Goal: Information Seeking & Learning: Learn about a topic

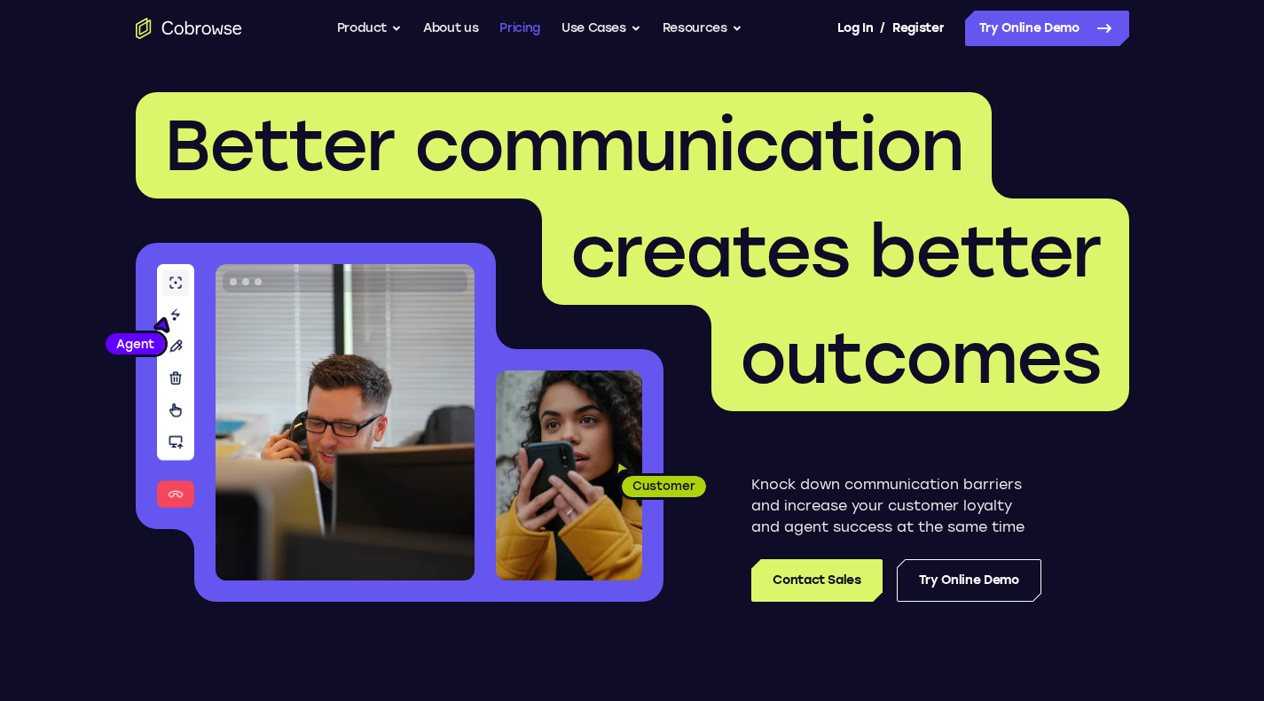
click at [515, 32] on link "Pricing" at bounding box center [519, 28] width 41 height 35
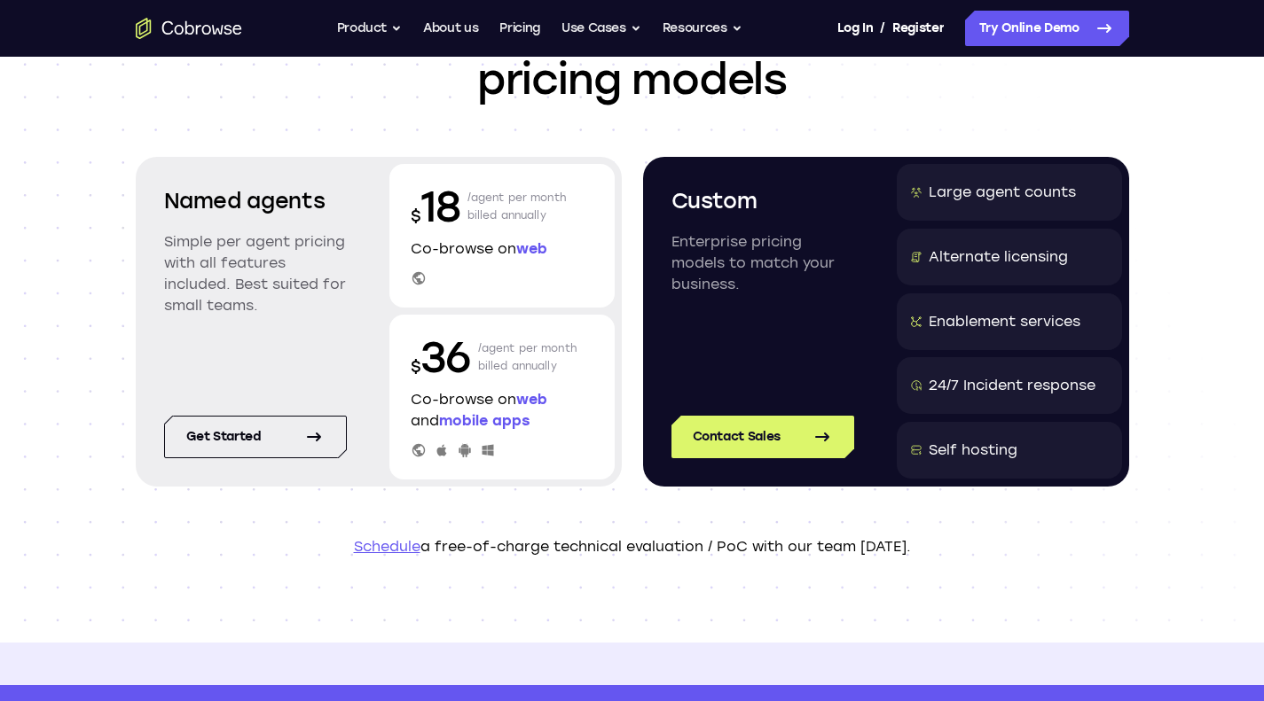
scroll to position [177, 0]
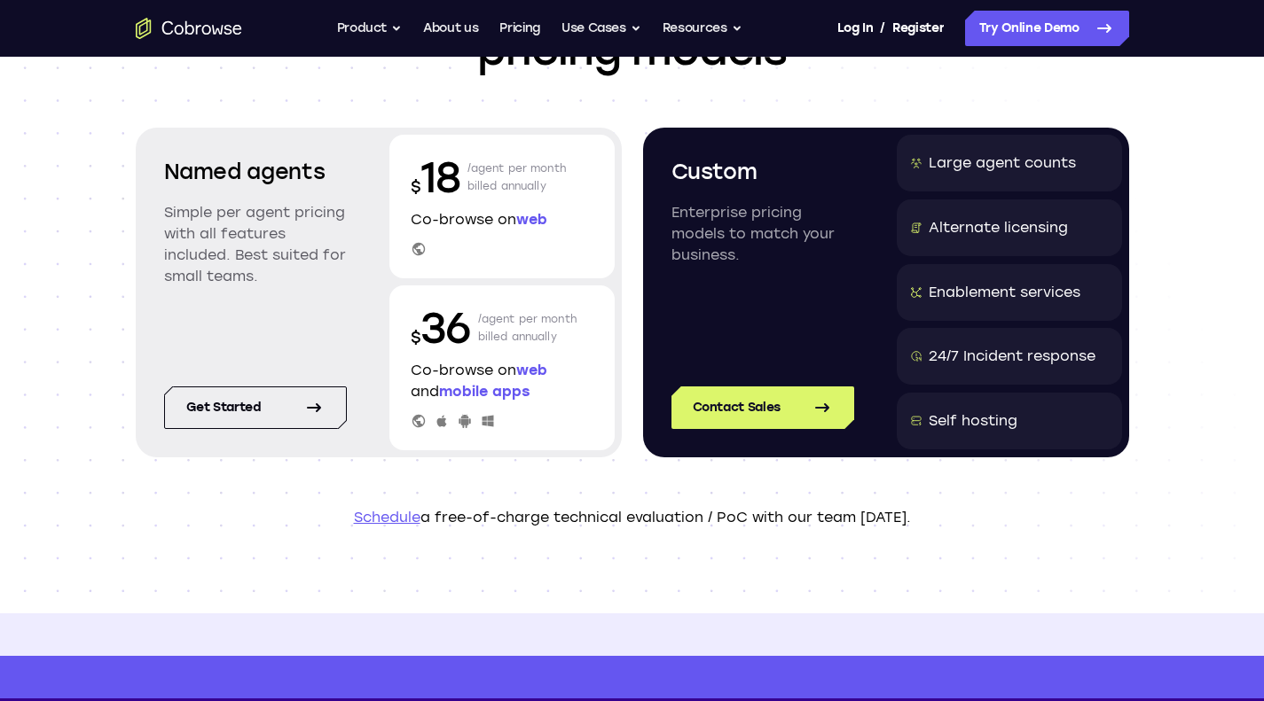
drag, startPoint x: 216, startPoint y: 212, endPoint x: 280, endPoint y: 297, distance: 106.4
click at [262, 282] on p "Simple per agent pricing with all features included. Best suited for small team…" at bounding box center [255, 244] width 183 height 85
click at [280, 297] on div "Named agents Simple per agent pricing with all features included. Best suited f…" at bounding box center [255, 235] width 225 height 200
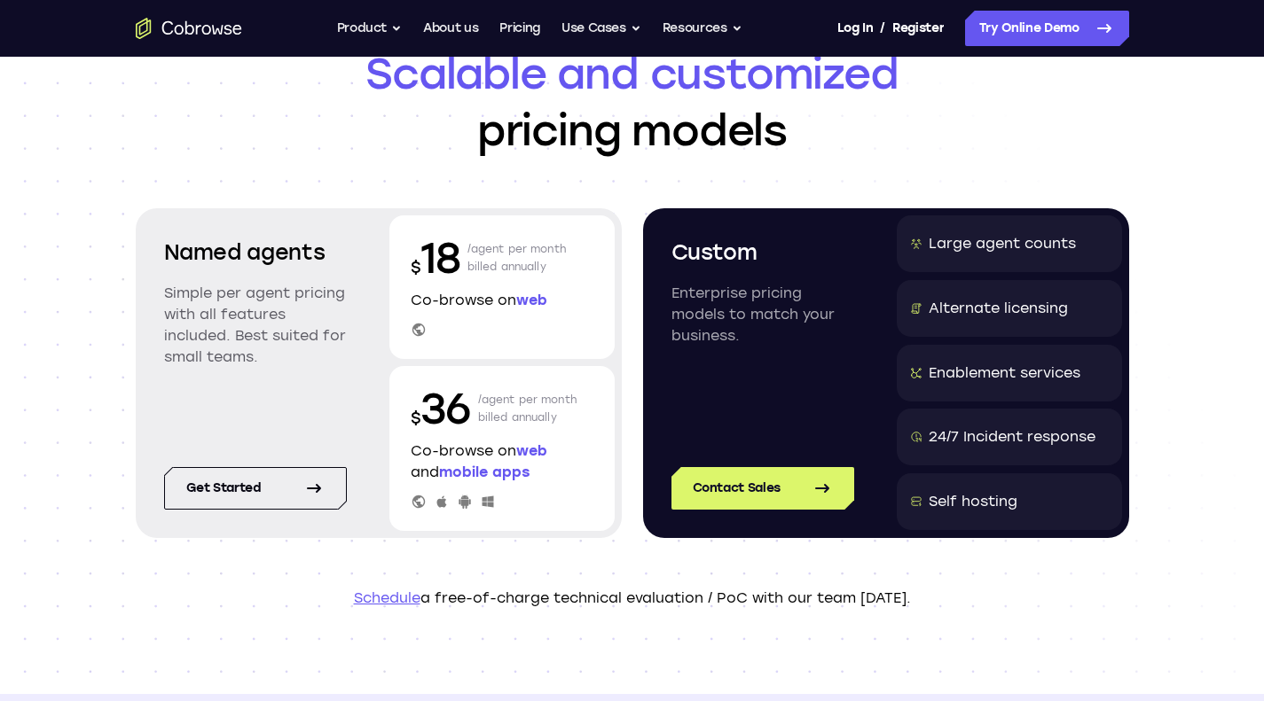
scroll to position [0, 0]
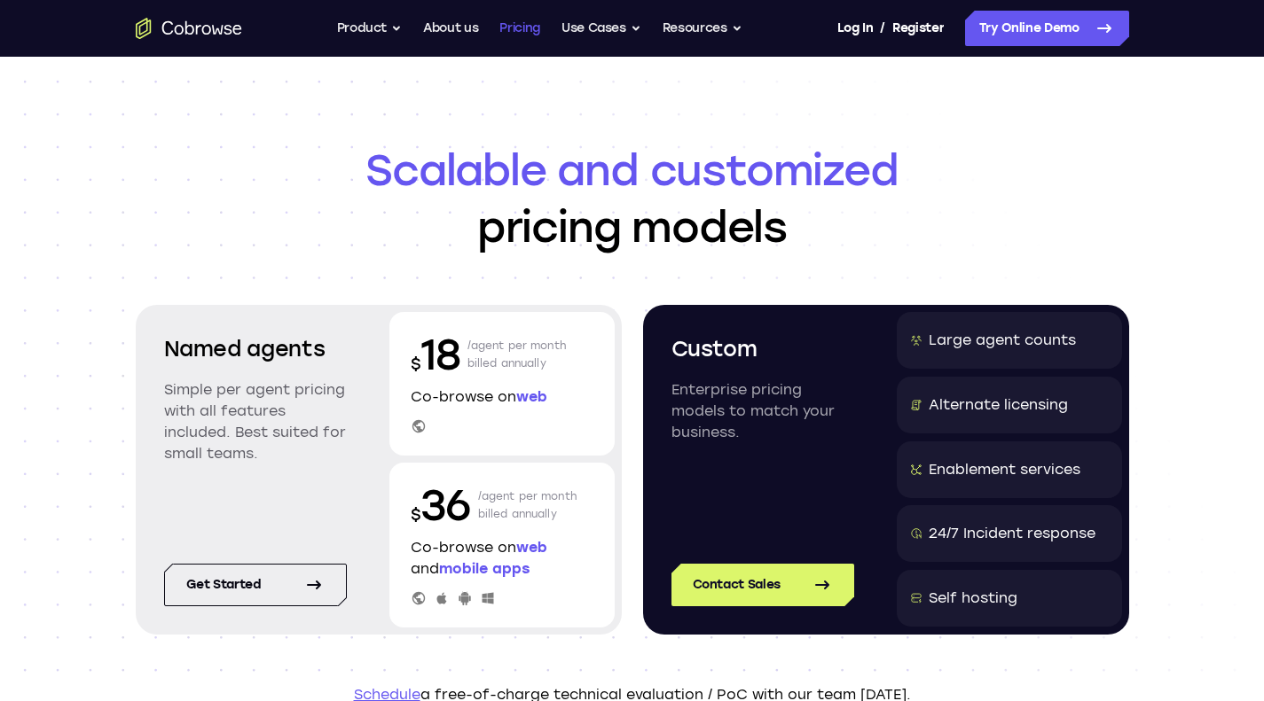
click at [510, 31] on link "Pricing" at bounding box center [519, 28] width 41 height 35
click at [646, 31] on ul "Go back Powerful, Flexible and Trustworthy. Avoid all extra friction for both A…" at bounding box center [539, 28] width 405 height 35
click at [609, 32] on button "Use Cases" at bounding box center [601, 28] width 80 height 35
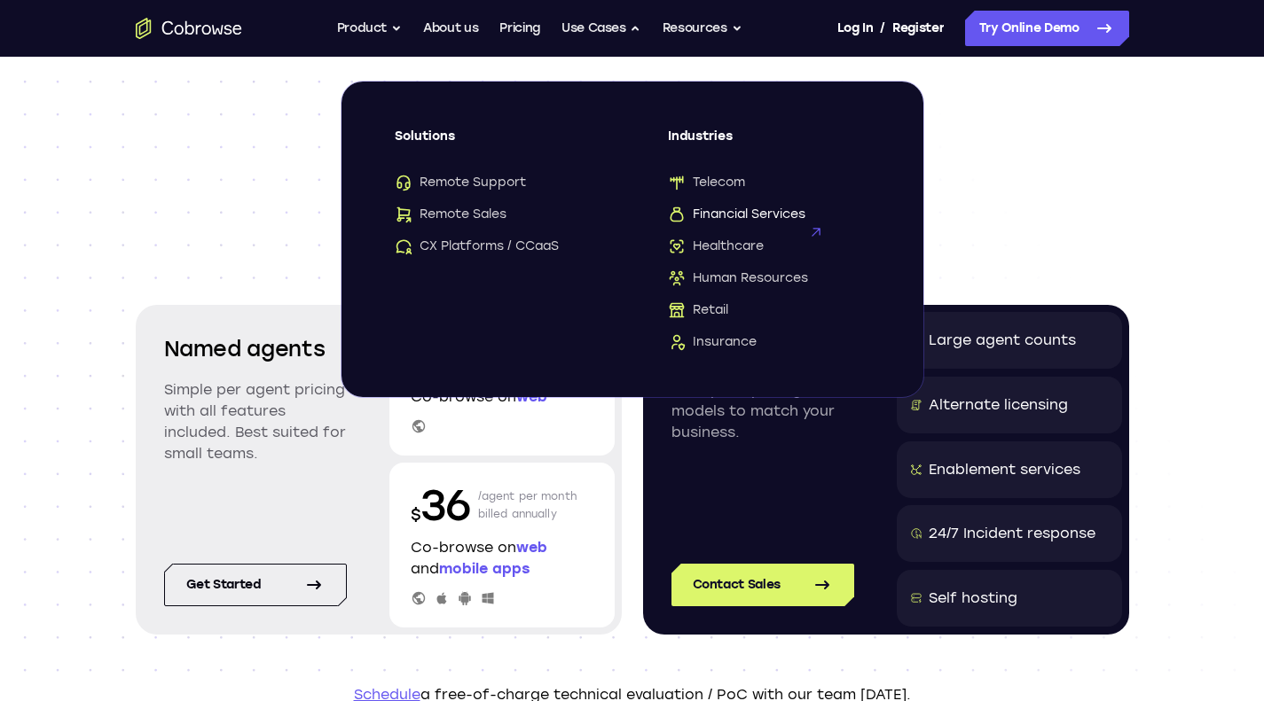
click at [729, 218] on span "Financial Services" at bounding box center [736, 215] width 137 height 18
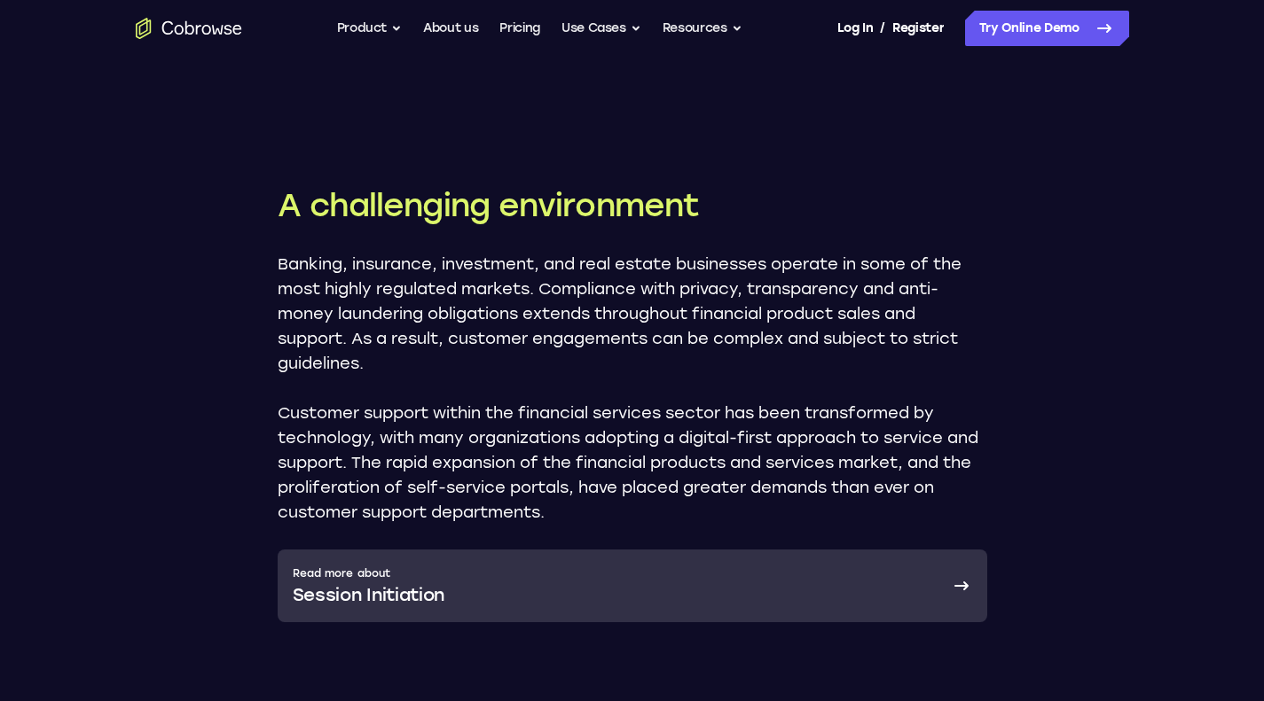
scroll to position [887, 0]
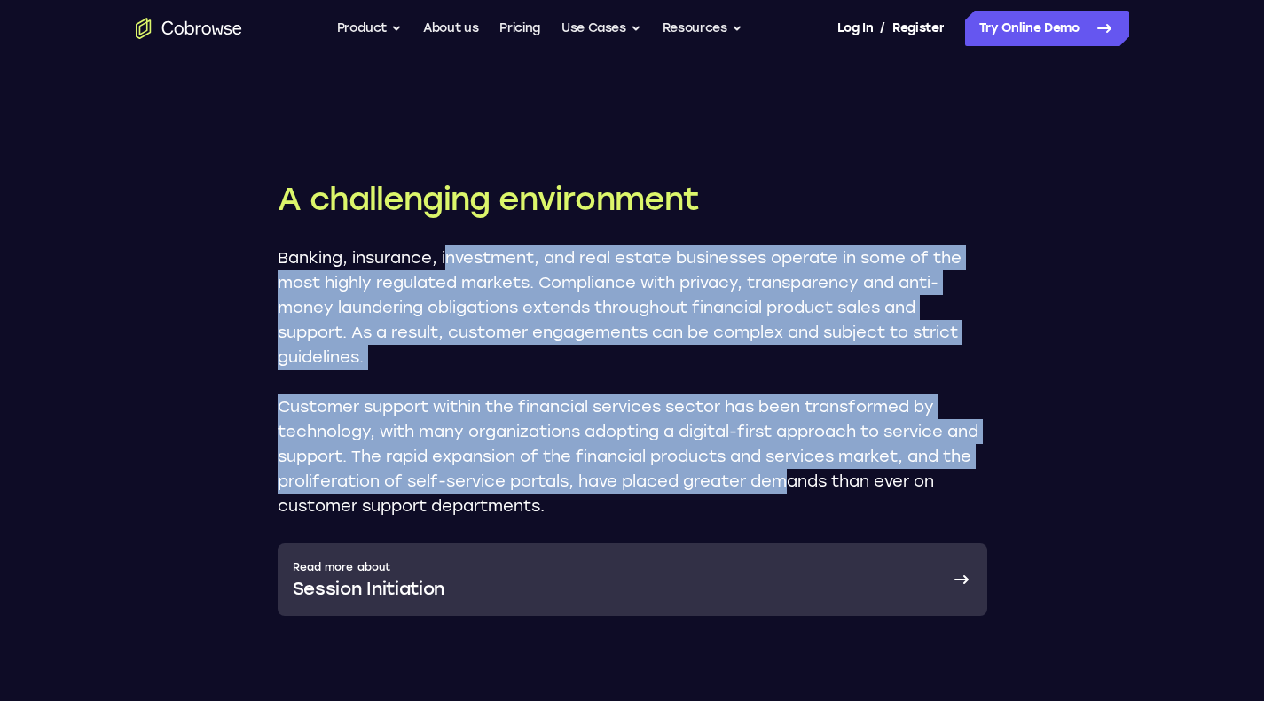
drag, startPoint x: 449, startPoint y: 184, endPoint x: 830, endPoint y: 399, distance: 438.0
click at [830, 399] on div "Banking, insurance, investment, and real estate businesses operate in some of t…" at bounding box center [632, 382] width 709 height 273
click at [536, 395] on p "Customer support within the financial services sector has been transformed by t…" at bounding box center [632, 457] width 709 height 124
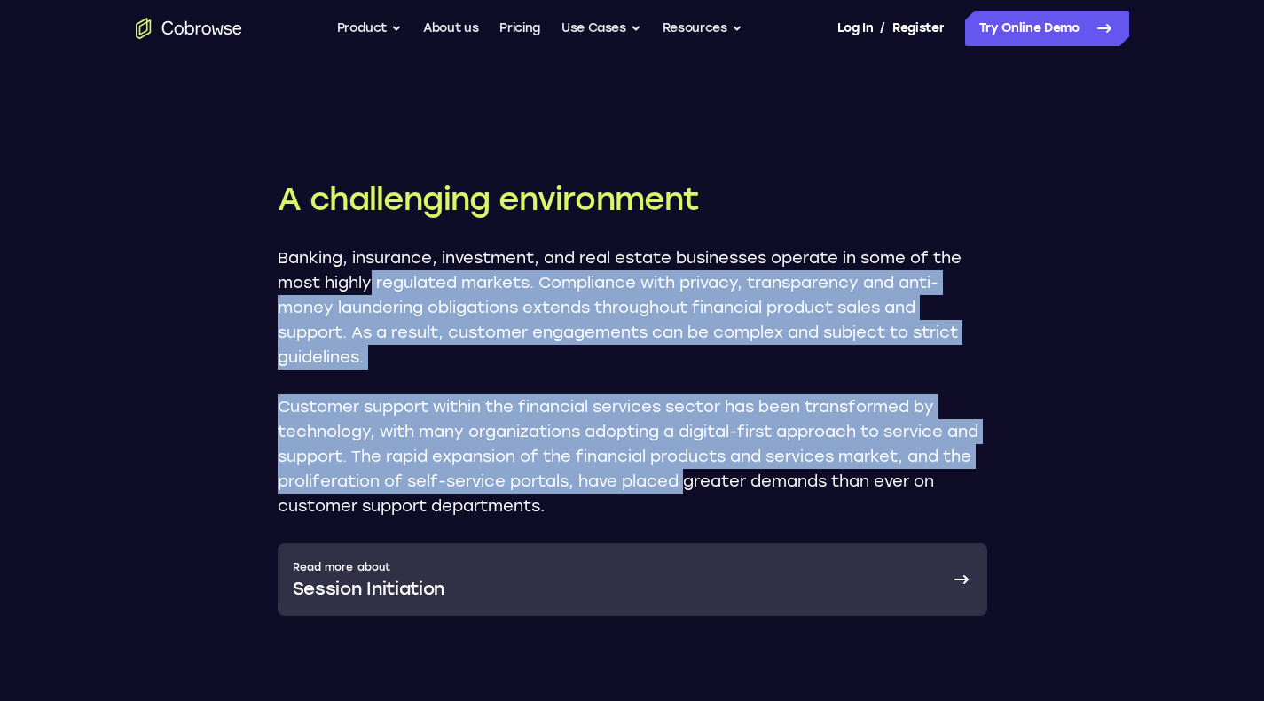
drag, startPoint x: 714, startPoint y: 408, endPoint x: 371, endPoint y: 208, distance: 397.0
click at [371, 246] on div "Banking, insurance, investment, and real estate businesses operate in some of t…" at bounding box center [632, 382] width 709 height 273
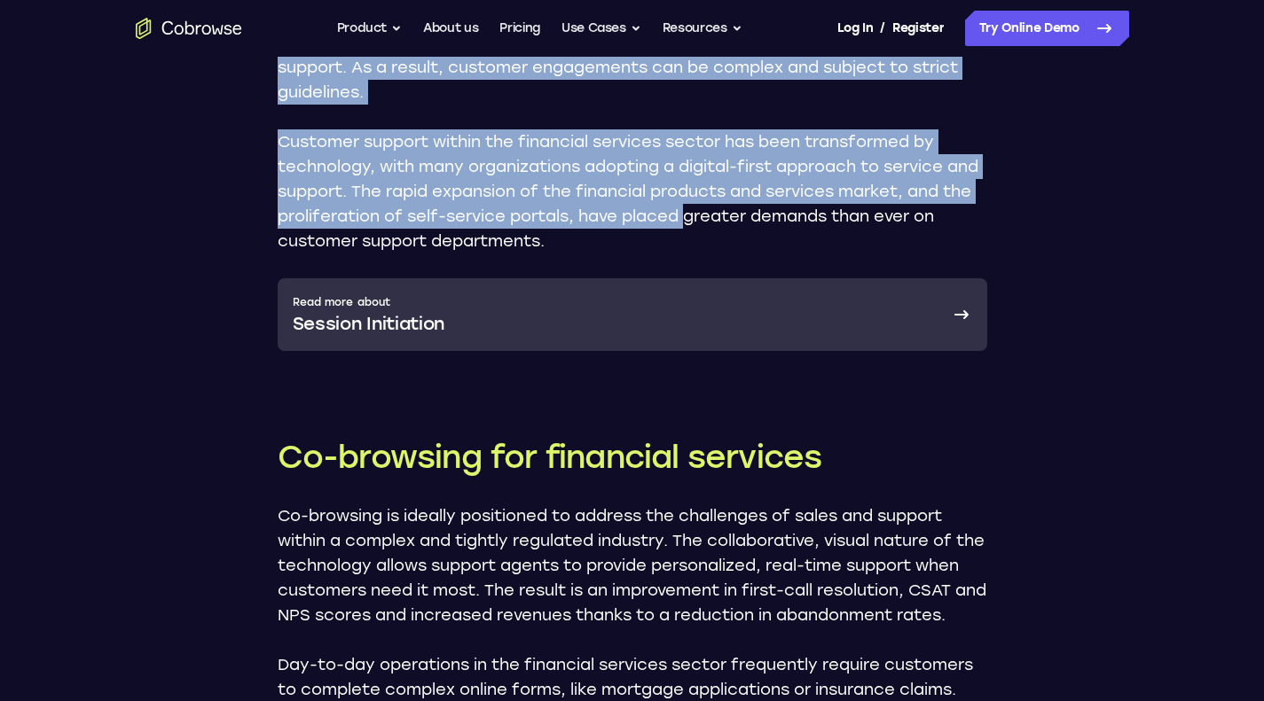
scroll to position [1153, 0]
click at [498, 129] on p "Customer support within the financial services sector has been transformed by t…" at bounding box center [632, 191] width 709 height 124
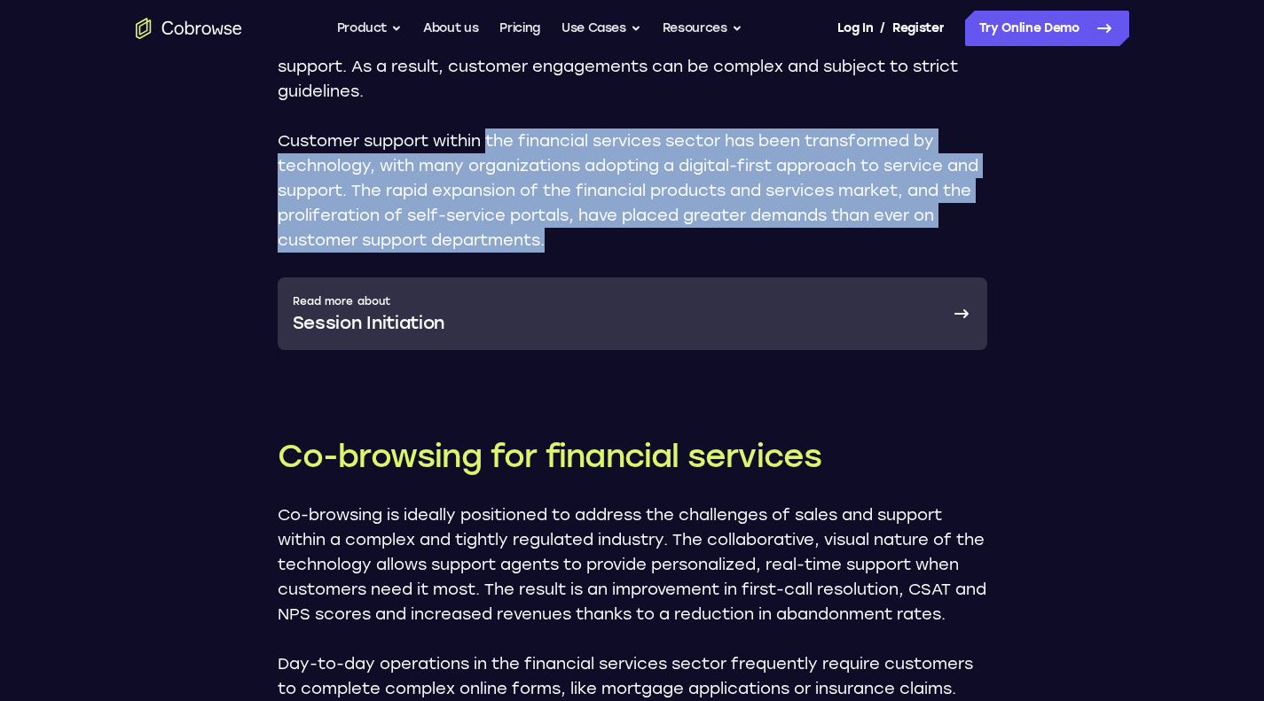
drag, startPoint x: 491, startPoint y: 75, endPoint x: 587, endPoint y: 176, distance: 139.3
click at [587, 176] on p "Customer support within the financial services sector has been transformed by t…" at bounding box center [632, 191] width 709 height 124
click at [615, 180] on p "Customer support within the financial services sector has been transformed by t…" at bounding box center [632, 191] width 709 height 124
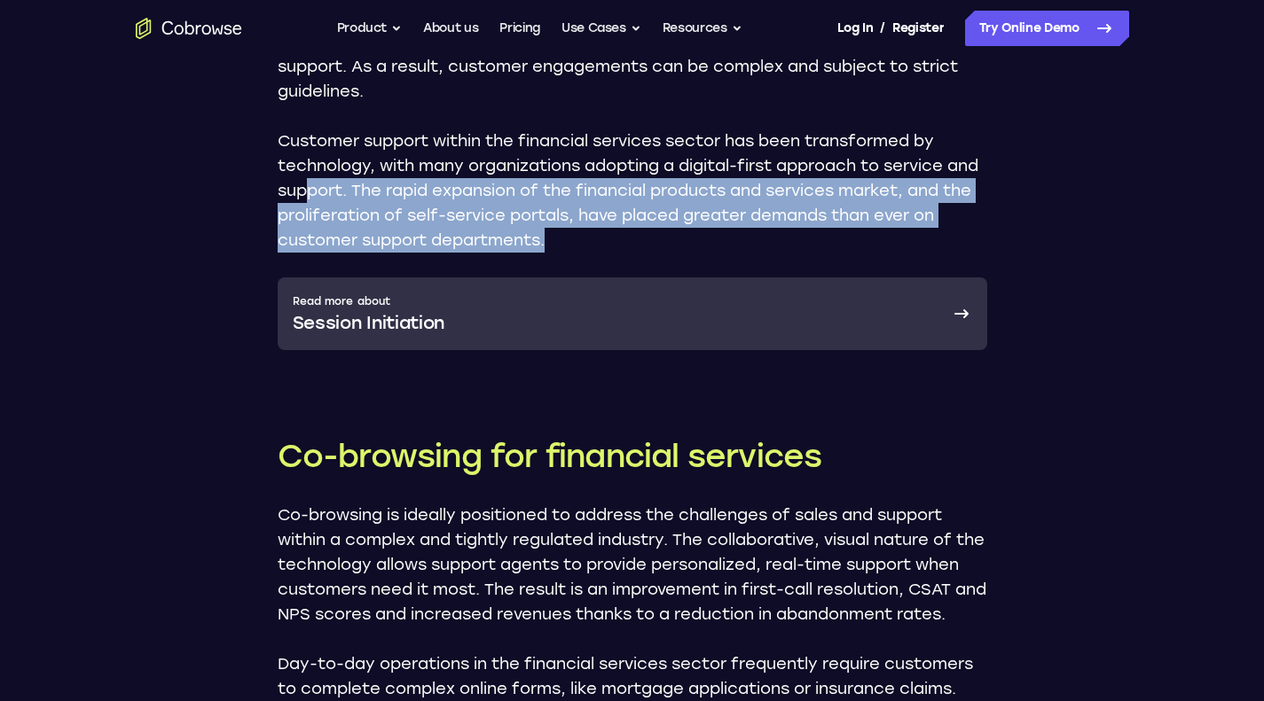
drag, startPoint x: 624, startPoint y: 172, endPoint x: 345, endPoint y: 121, distance: 283.9
click at [345, 129] on p "Customer support within the financial services sector has been transformed by t…" at bounding box center [632, 191] width 709 height 124
click at [457, 278] on link "Read more about Session Initiation" at bounding box center [632, 314] width 709 height 73
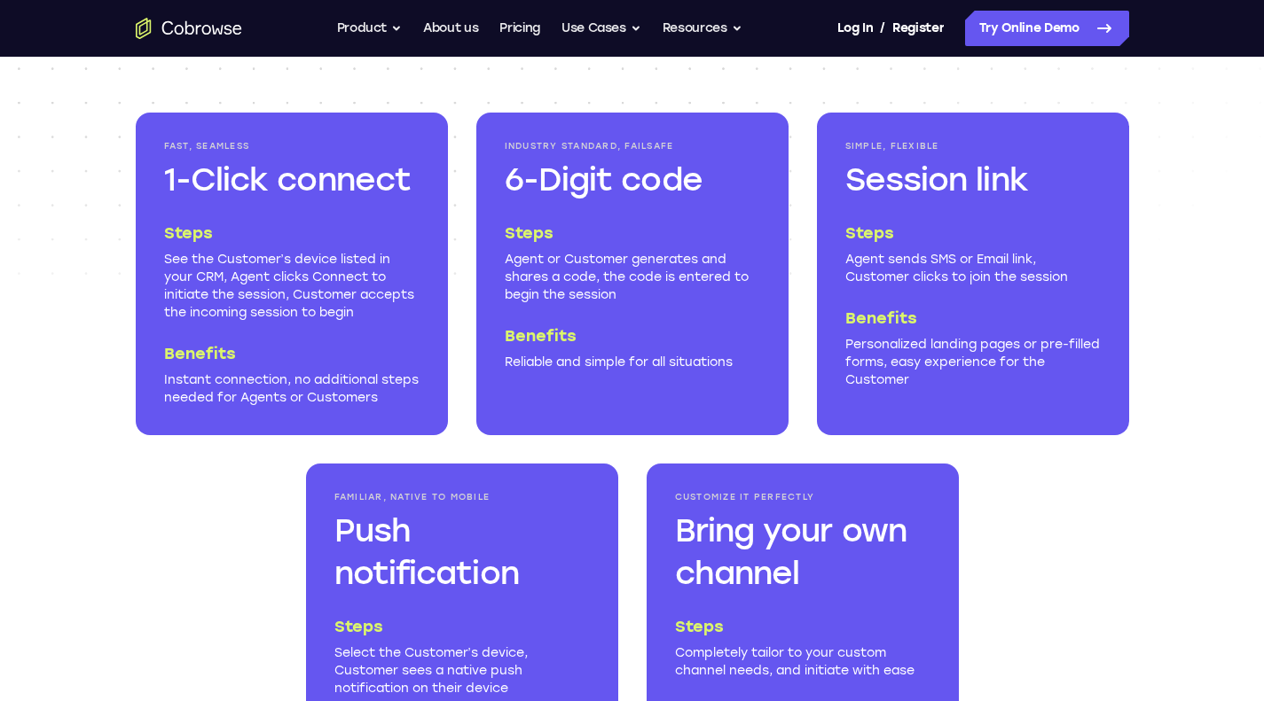
scroll to position [2217, 0]
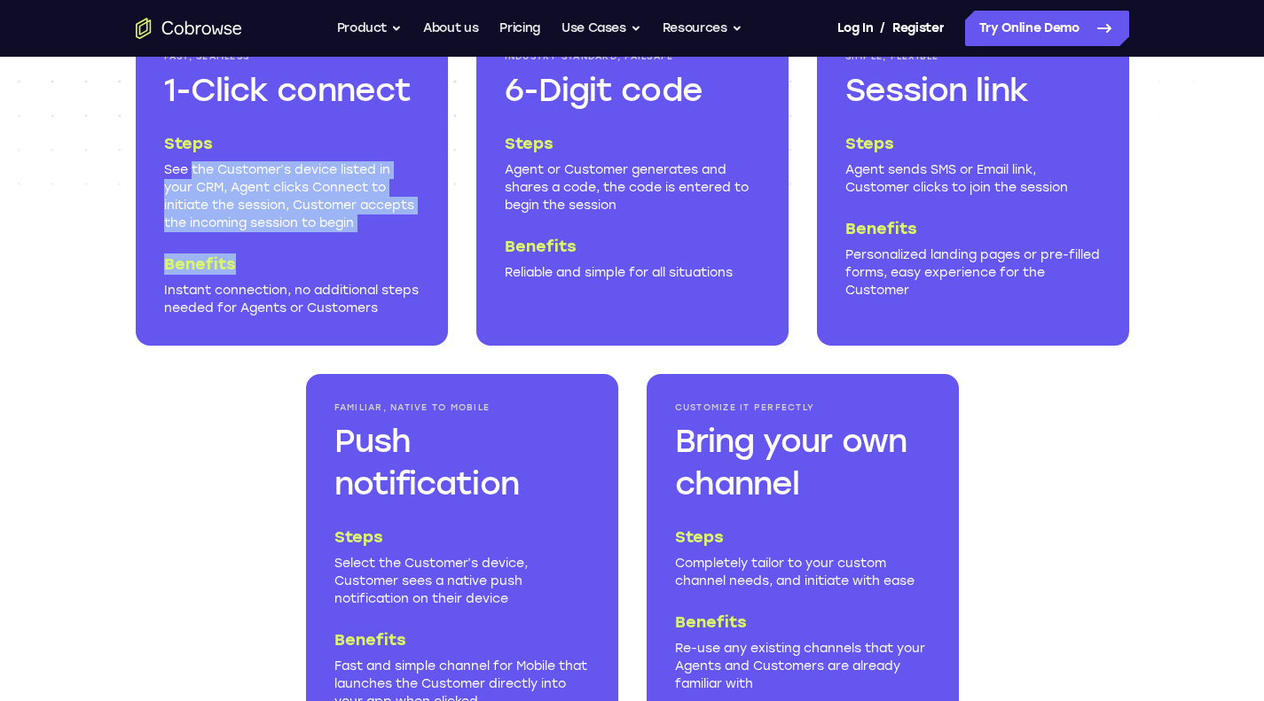
drag, startPoint x: 192, startPoint y: 202, endPoint x: 413, endPoint y: 263, distance: 230.0
click at [413, 263] on div "Steps See the Customer’s device listed in your CRM, Agent clicks Connect to ini…" at bounding box center [291, 225] width 255 height 184
click at [361, 260] on div "Steps See the Customer’s device listed in your CRM, Agent clicks Connect to ini…" at bounding box center [291, 225] width 255 height 184
drag, startPoint x: 372, startPoint y: 256, endPoint x: 155, endPoint y: 197, distance: 224.4
click at [155, 197] on div "Fast, Seamless 1-Click connect Steps See the Customer’s device listed in your C…" at bounding box center [292, 184] width 312 height 323
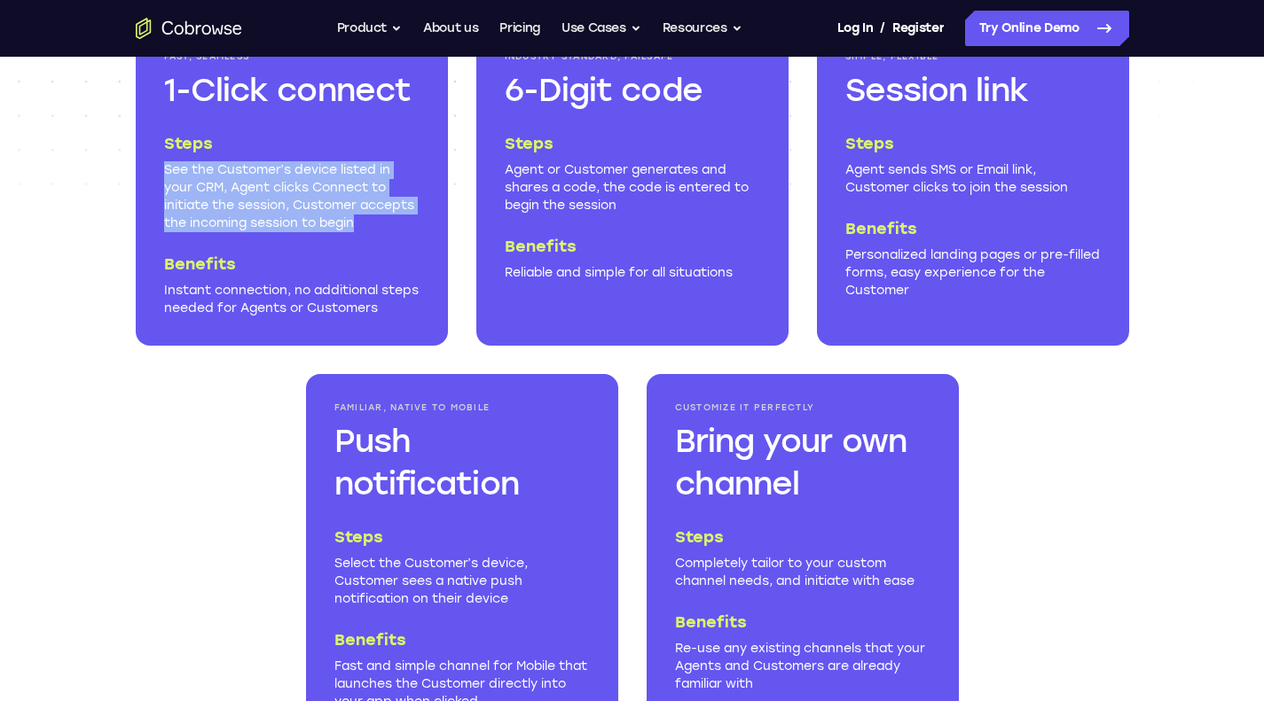
click at [198, 215] on p "See the Customer’s device listed in your CRM, Agent clicks Connect to initiate …" at bounding box center [291, 196] width 255 height 71
drag, startPoint x: 166, startPoint y: 193, endPoint x: 354, endPoint y: 252, distance: 196.9
click at [354, 232] on p "See the Customer’s device listed in your CRM, Agent clicks Connect to initiate …" at bounding box center [291, 196] width 255 height 71
drag, startPoint x: 360, startPoint y: 252, endPoint x: 372, endPoint y: 251, distance: 11.6
click at [361, 232] on p "See the Customer’s device listed in your CRM, Agent clicks Connect to initiate …" at bounding box center [291, 196] width 255 height 71
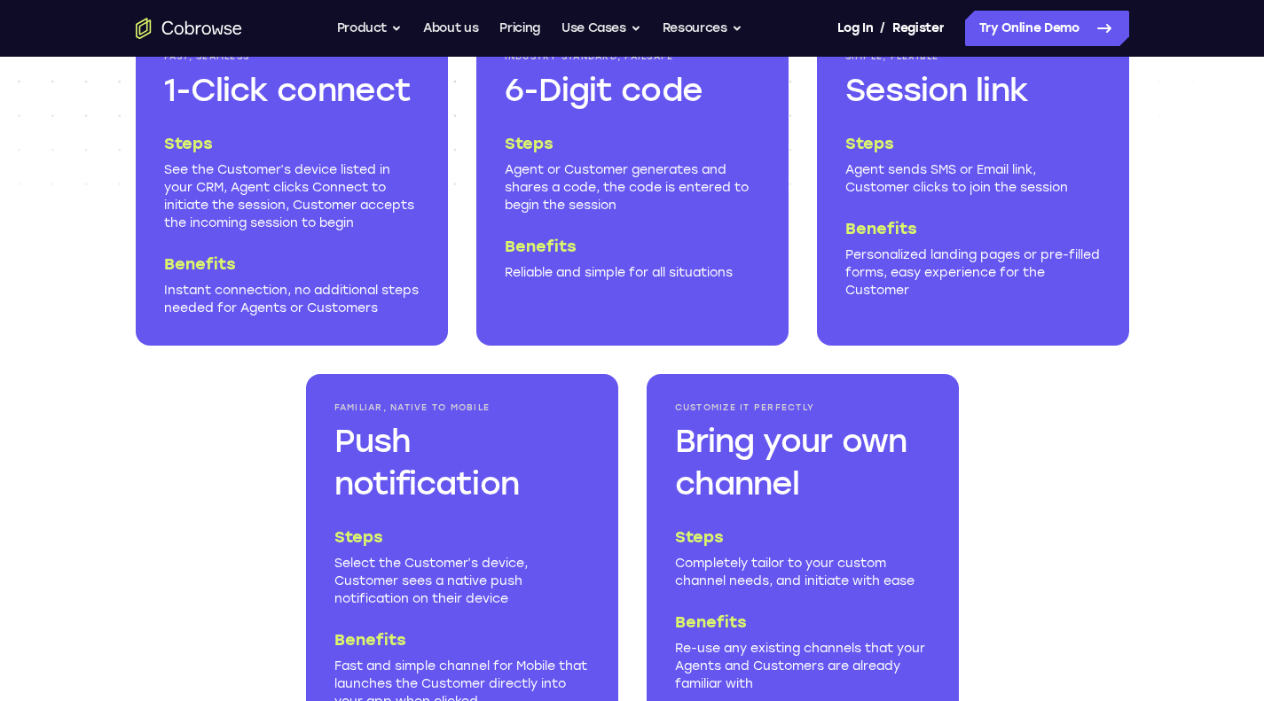
click at [373, 258] on div "Steps See the Customer’s device listed in your CRM, Agent clicks Connect to ini…" at bounding box center [291, 225] width 255 height 184
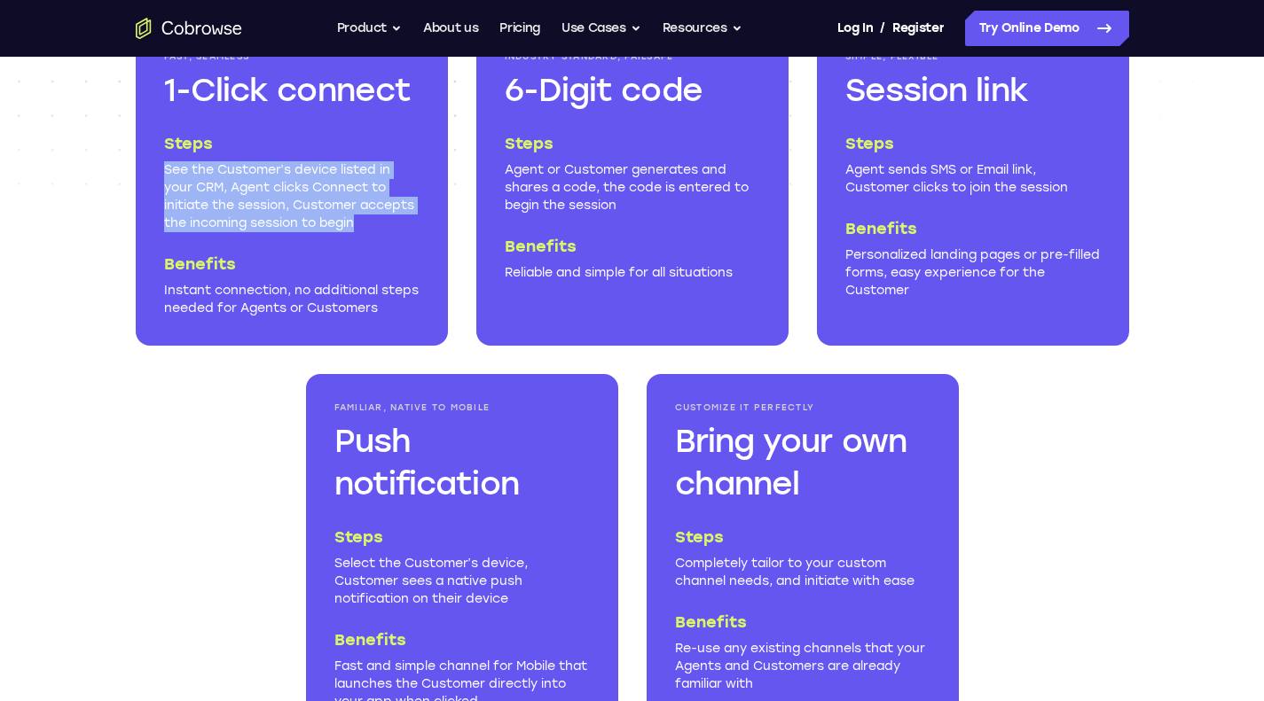
drag, startPoint x: 355, startPoint y: 246, endPoint x: 164, endPoint y: 196, distance: 197.0
click at [164, 196] on p "See the Customer’s device listed in your CRM, Agent clicks Connect to initiate …" at bounding box center [291, 196] width 255 height 71
click at [262, 232] on p "See the Customer’s device listed in your CRM, Agent clicks Connect to initiate …" at bounding box center [291, 196] width 255 height 71
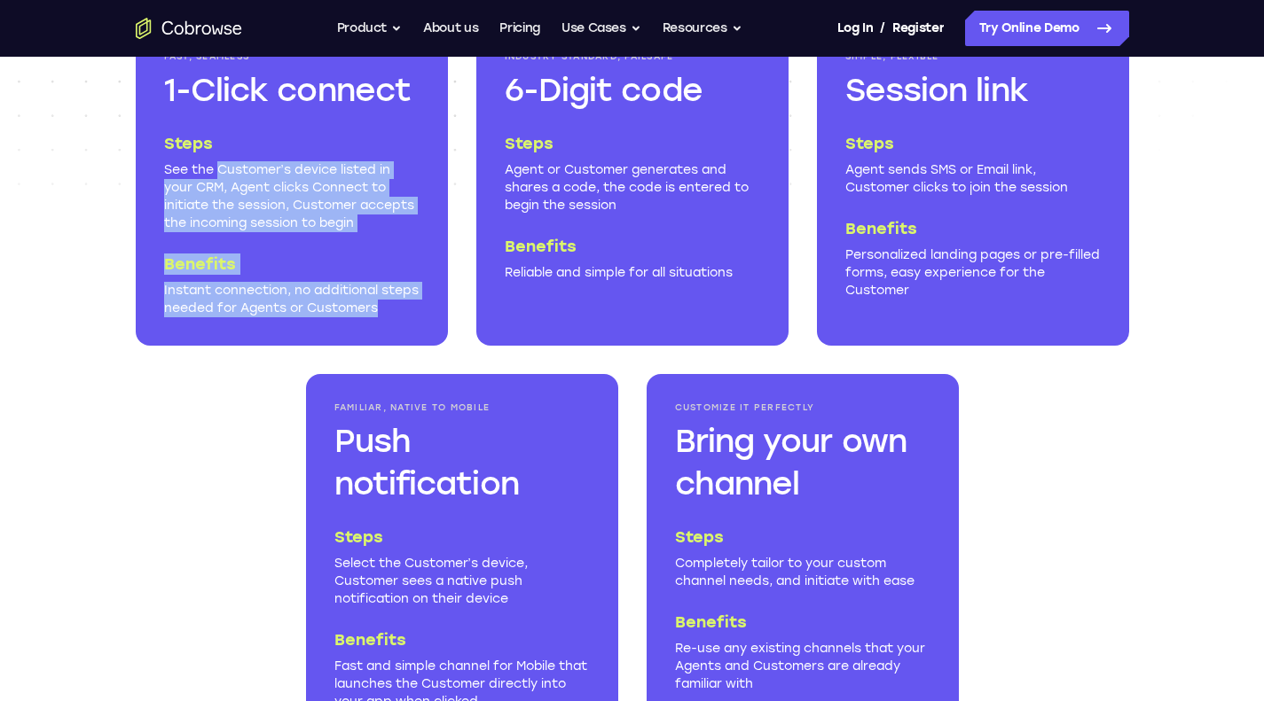
drag, startPoint x: 222, startPoint y: 180, endPoint x: 415, endPoint y: 331, distance: 245.1
click at [435, 336] on div "Fast, Seamless 1-Click connect Steps See the Customer’s device listed in your C…" at bounding box center [292, 184] width 312 height 323
click at [403, 317] on p "Instant connection, no additional steps needed for Agents or Customers" at bounding box center [291, 299] width 255 height 35
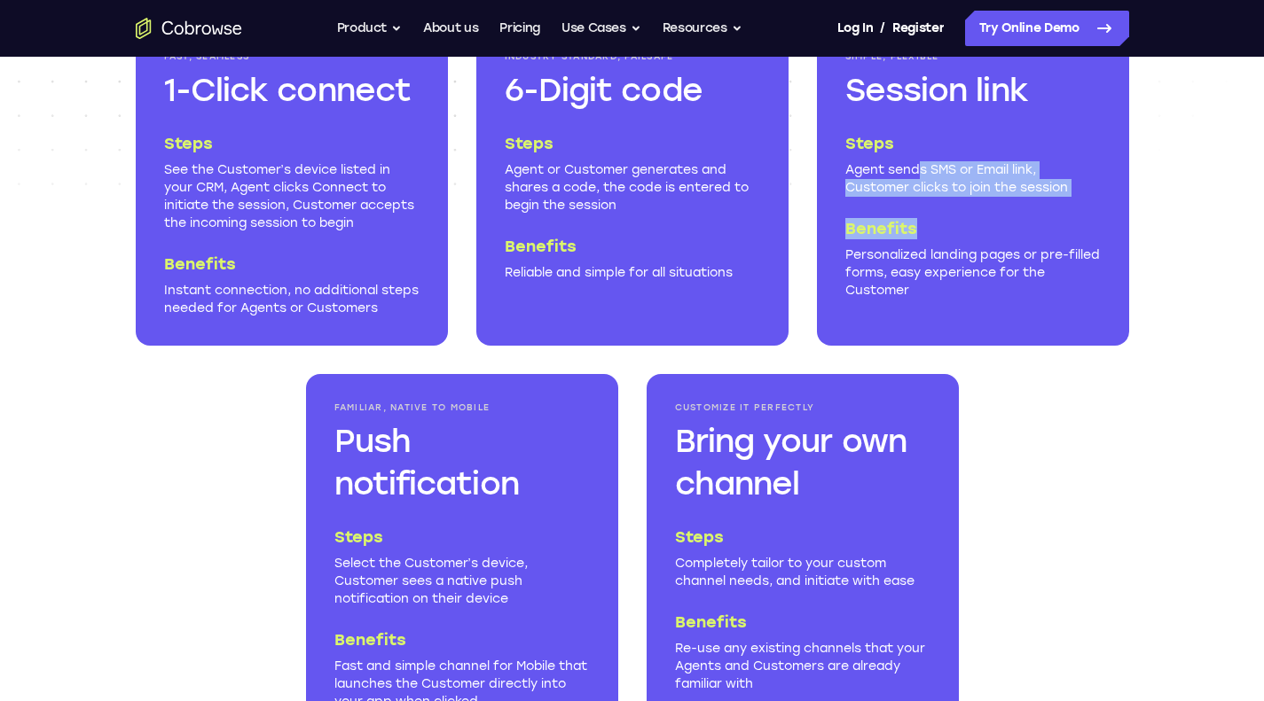
drag, startPoint x: 922, startPoint y: 192, endPoint x: 1045, endPoint y: 225, distance: 126.7
click at [1045, 225] on div "Steps Agent sends SMS or Email link, Customer clicks to join the session Benefi…" at bounding box center [972, 216] width 255 height 167
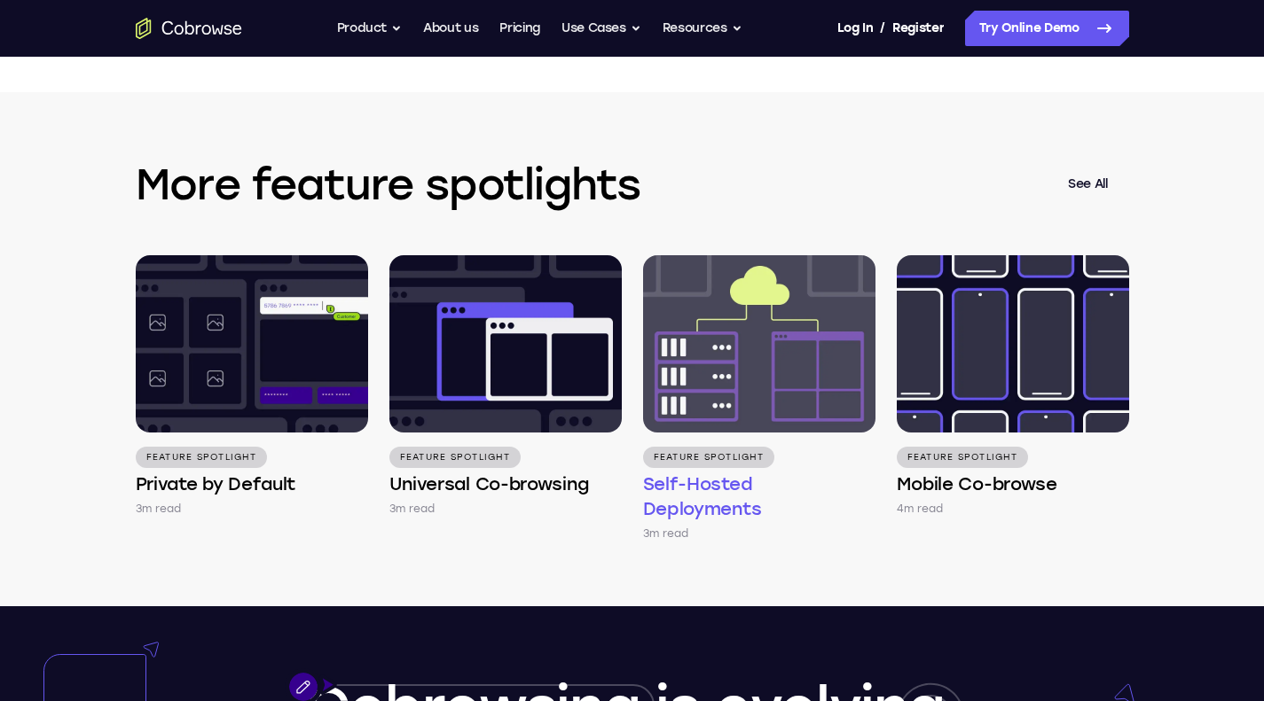
scroll to position [3104, 0]
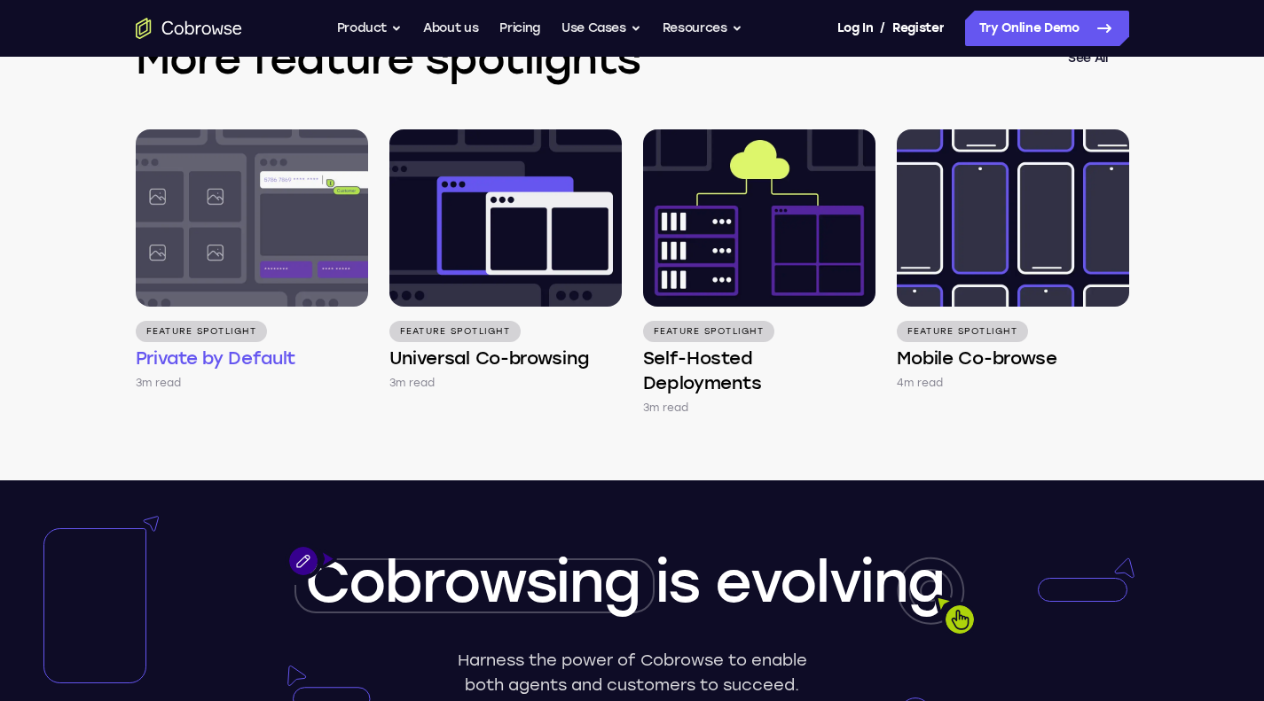
click at [302, 280] on img at bounding box center [252, 217] width 232 height 177
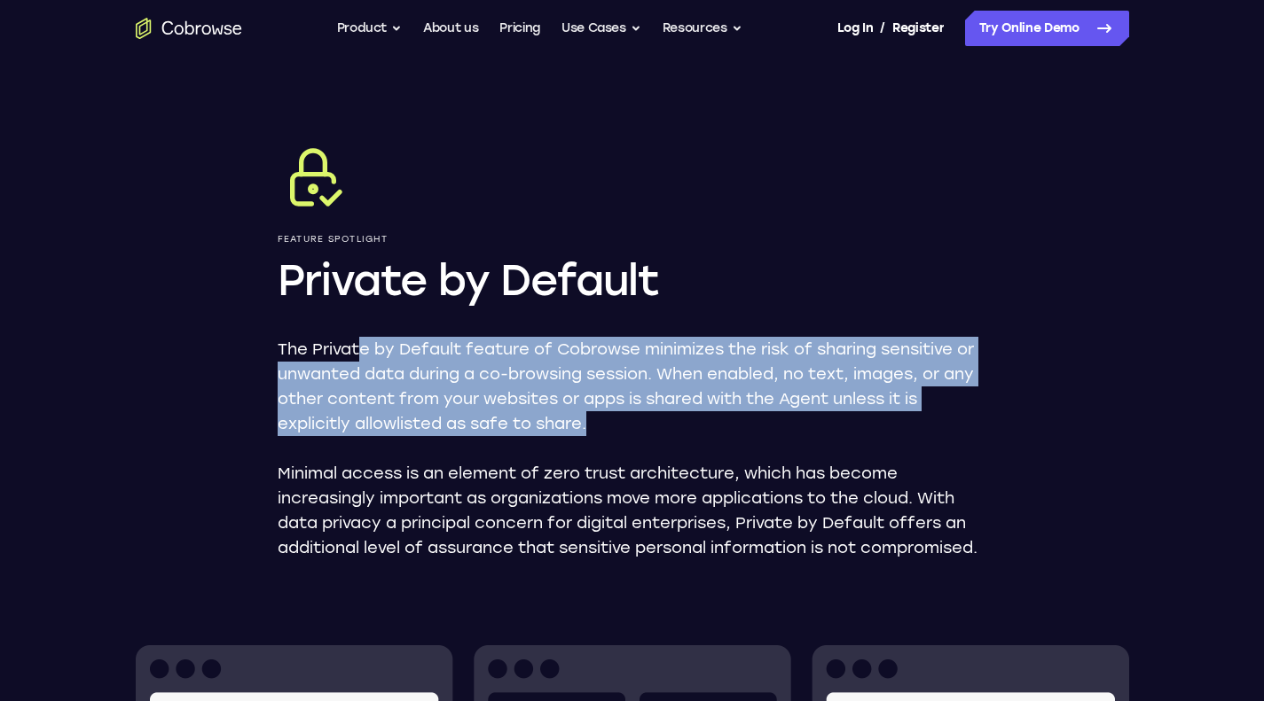
drag, startPoint x: 411, startPoint y: 348, endPoint x: 816, endPoint y: 432, distance: 413.0
click at [816, 432] on p "The Private by Default feature of Cobrowse minimizes the risk of sharing sensit…" at bounding box center [632, 386] width 709 height 99
click at [872, 441] on div "The Private by Default feature of Cobrowse minimizes the risk of sharing sensit…" at bounding box center [632, 448] width 709 height 223
drag, startPoint x: 661, startPoint y: 429, endPoint x: 319, endPoint y: 350, distance: 350.4
click at [319, 350] on p "The Private by Default feature of Cobrowse minimizes the risk of sharing sensit…" at bounding box center [632, 386] width 709 height 99
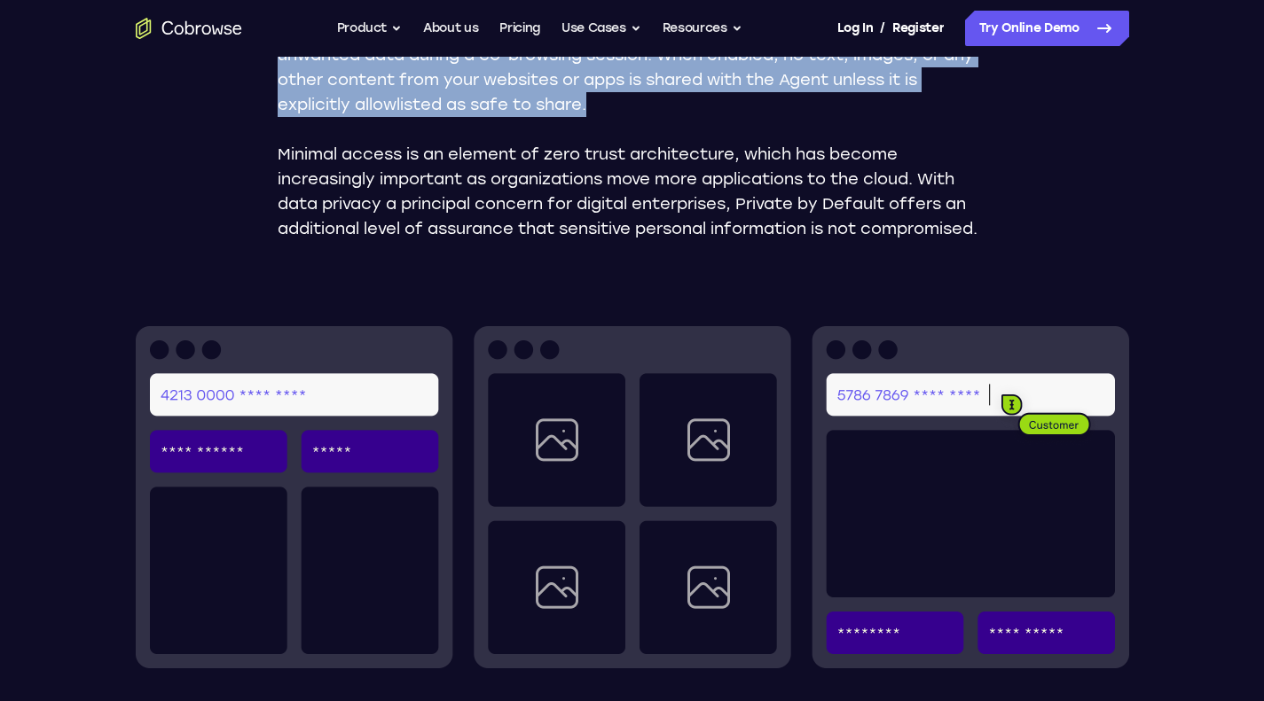
scroll to position [89, 0]
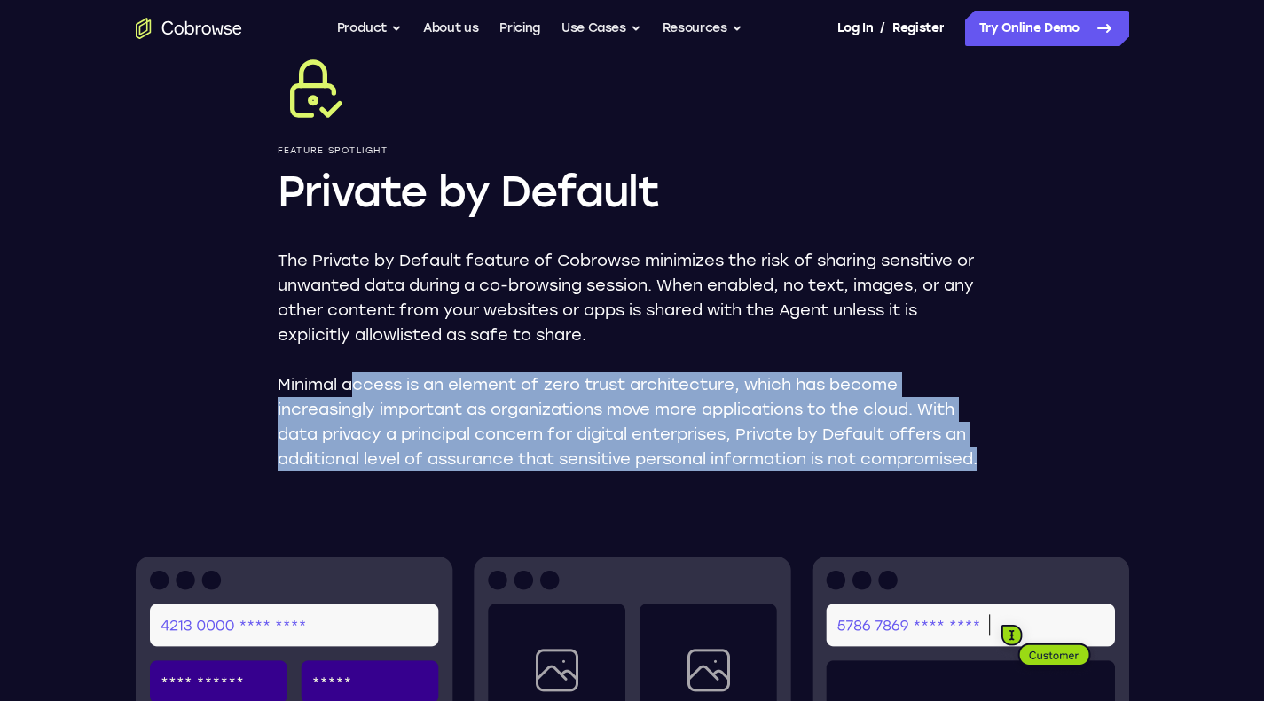
drag, startPoint x: 351, startPoint y: 378, endPoint x: 550, endPoint y: 498, distance: 232.4
click at [496, 472] on p "Minimal access is an element of zero trust architecture, which has become incre…" at bounding box center [632, 421] width 709 height 99
drag, startPoint x: 614, startPoint y: 501, endPoint x: 325, endPoint y: 387, distance: 310.9
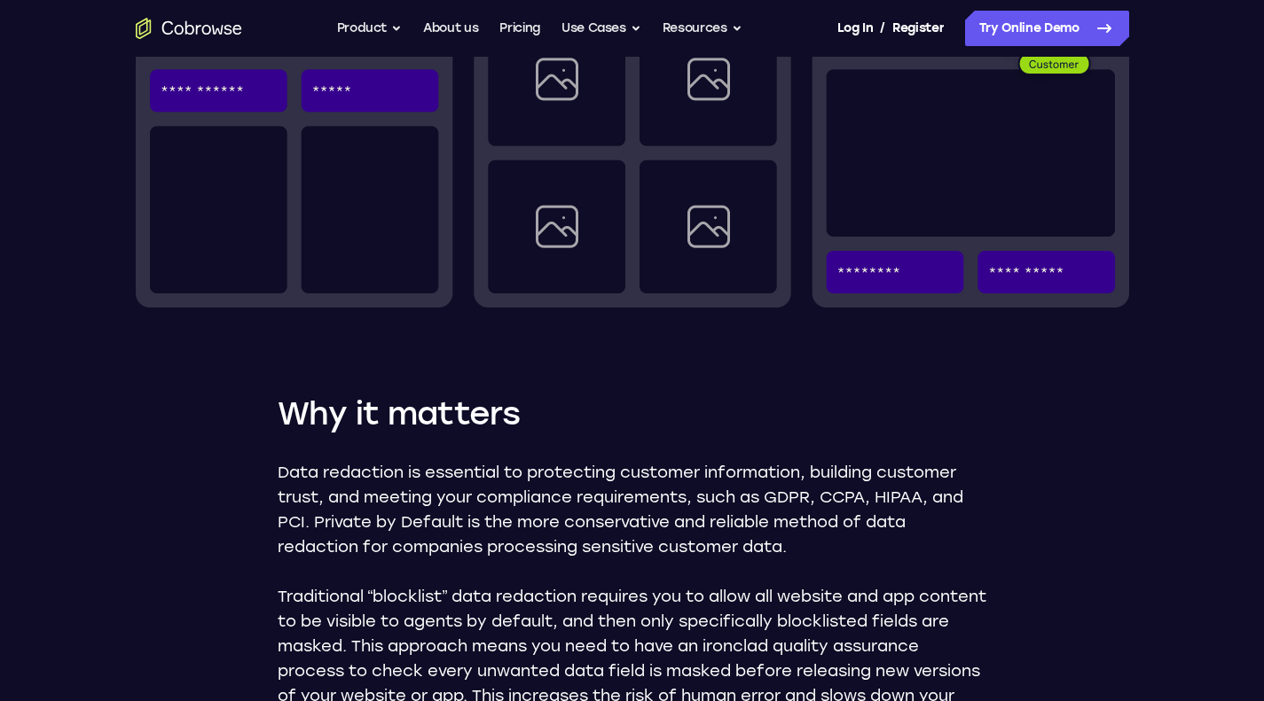
scroll to position [0, 0]
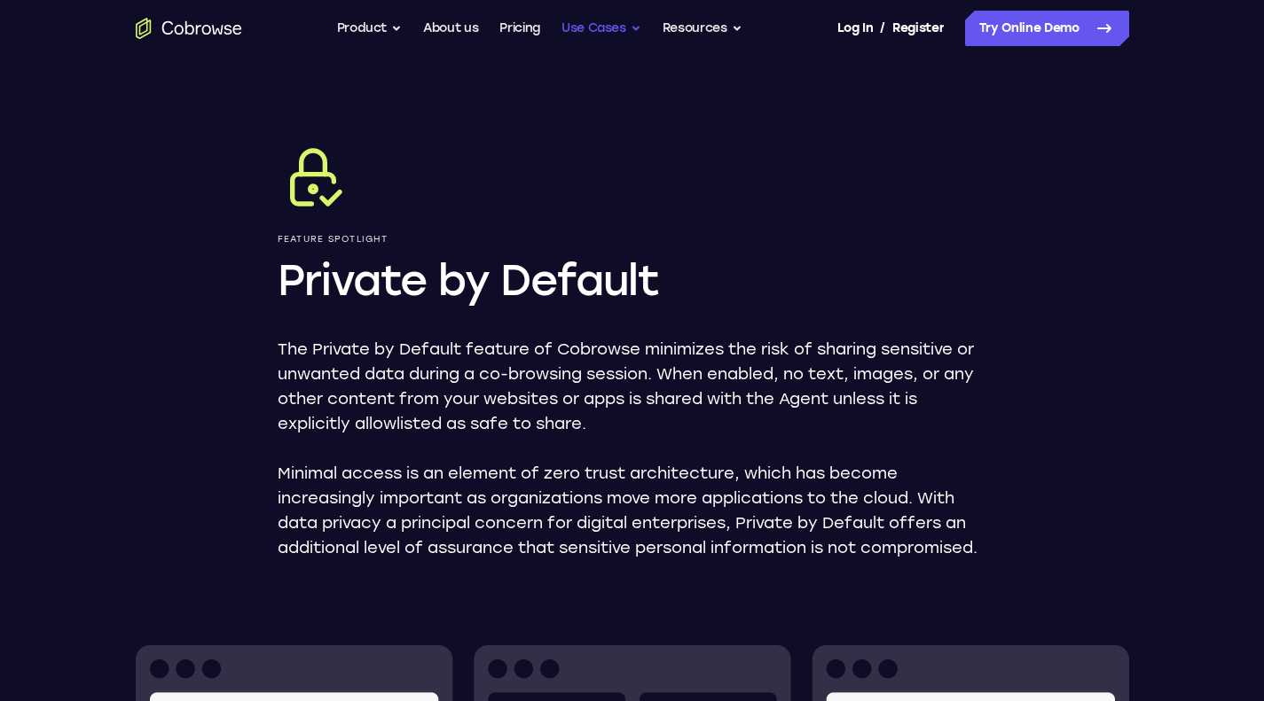
click at [603, 32] on button "Use Cases" at bounding box center [601, 28] width 80 height 35
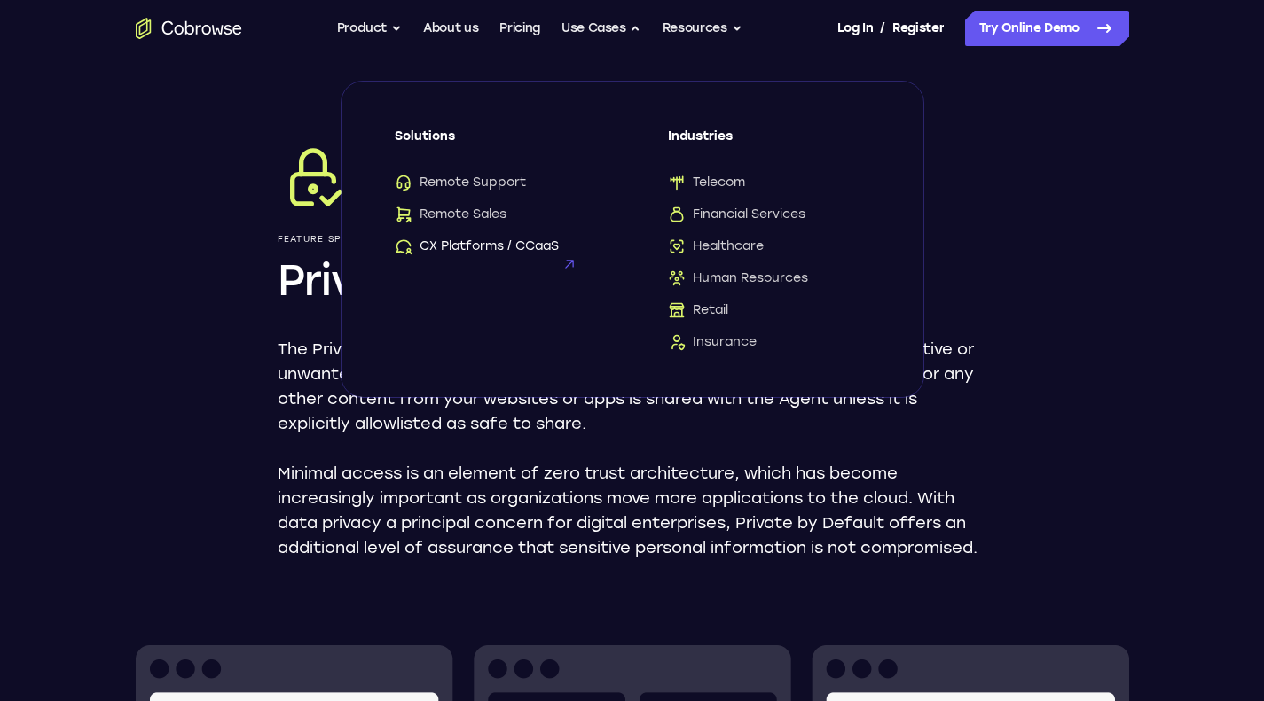
click at [476, 238] on div "Remote Support Remote Sales CX Platforms / CCaaS" at bounding box center [496, 215] width 202 height 82
click at [387, 23] on button "Product" at bounding box center [370, 28] width 66 height 35
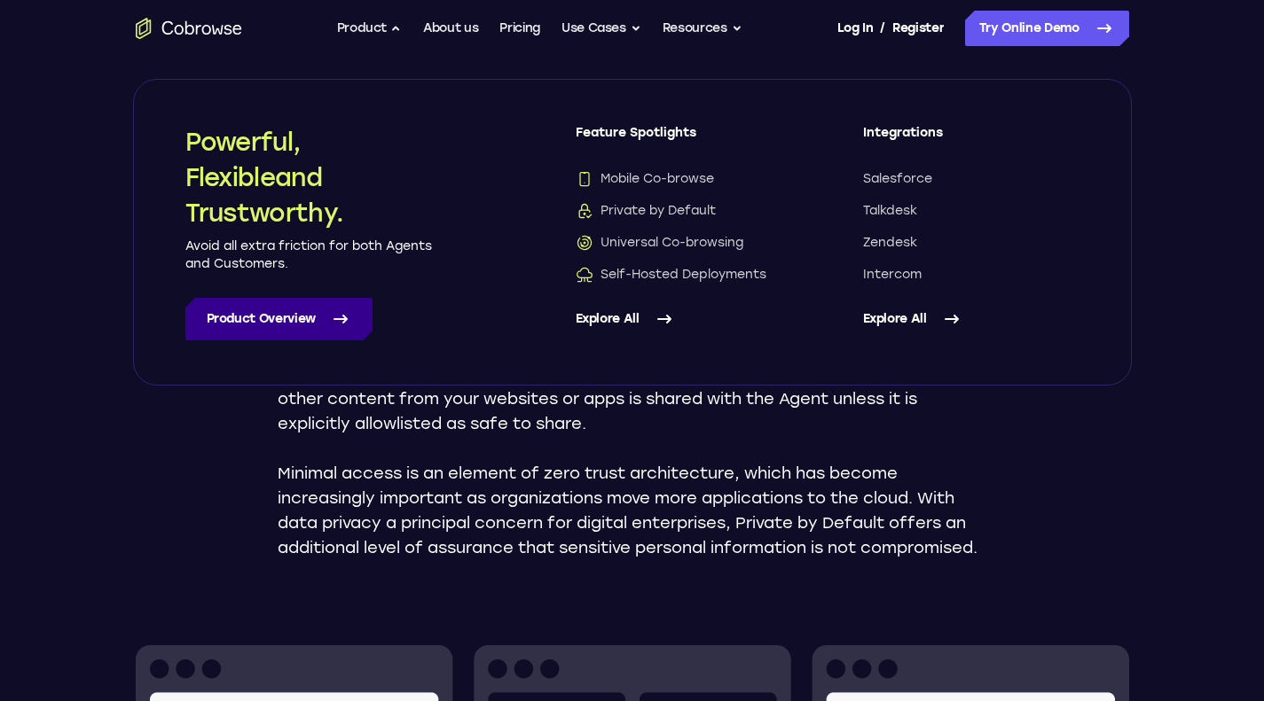
click at [297, 317] on link "Product Overview" at bounding box center [278, 319] width 187 height 43
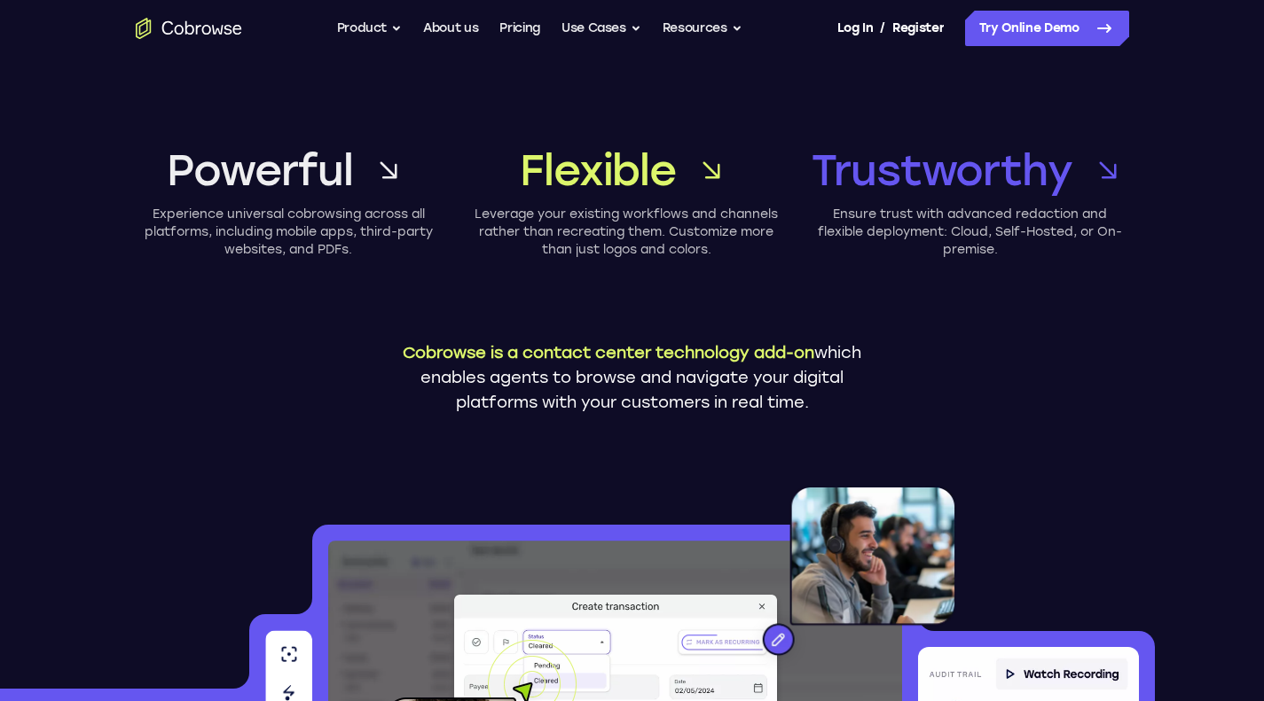
drag, startPoint x: 537, startPoint y: 356, endPoint x: 822, endPoint y: 413, distance: 290.4
click at [822, 413] on p "Cobrowse is a contact center technology add-on which enables agents to browse a…" at bounding box center [632, 378] width 488 height 74
click at [826, 412] on p "Cobrowse is a contact center technology add-on which enables agents to browse a…" at bounding box center [632, 378] width 488 height 74
click at [794, 409] on p "Cobrowse is a contact center technology add-on which enables agents to browse a…" at bounding box center [632, 378] width 488 height 74
click at [807, 409] on p "Cobrowse is a contact center technology add-on which enables agents to browse a…" at bounding box center [632, 378] width 488 height 74
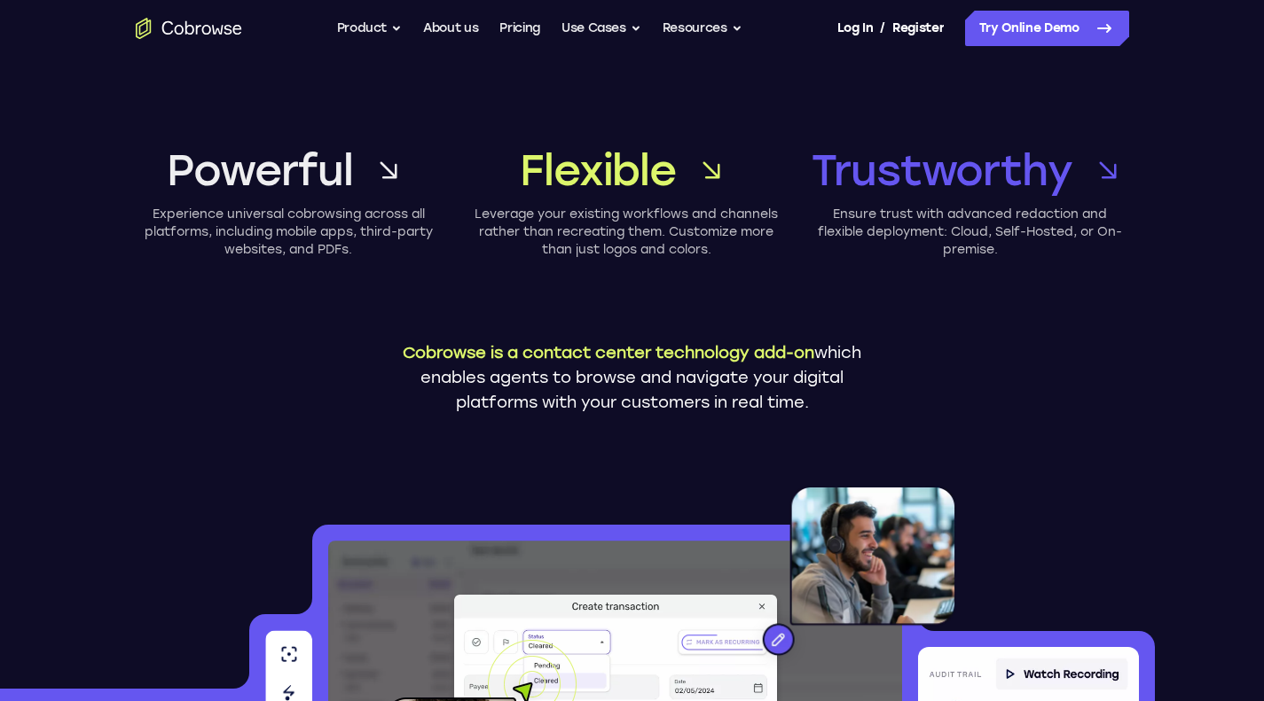
drag, startPoint x: 811, startPoint y: 404, endPoint x: 398, endPoint y: 338, distance: 417.7
click at [399, 343] on p "Cobrowse is a contact center technology add-on which enables agents to browse a…" at bounding box center [632, 378] width 488 height 74
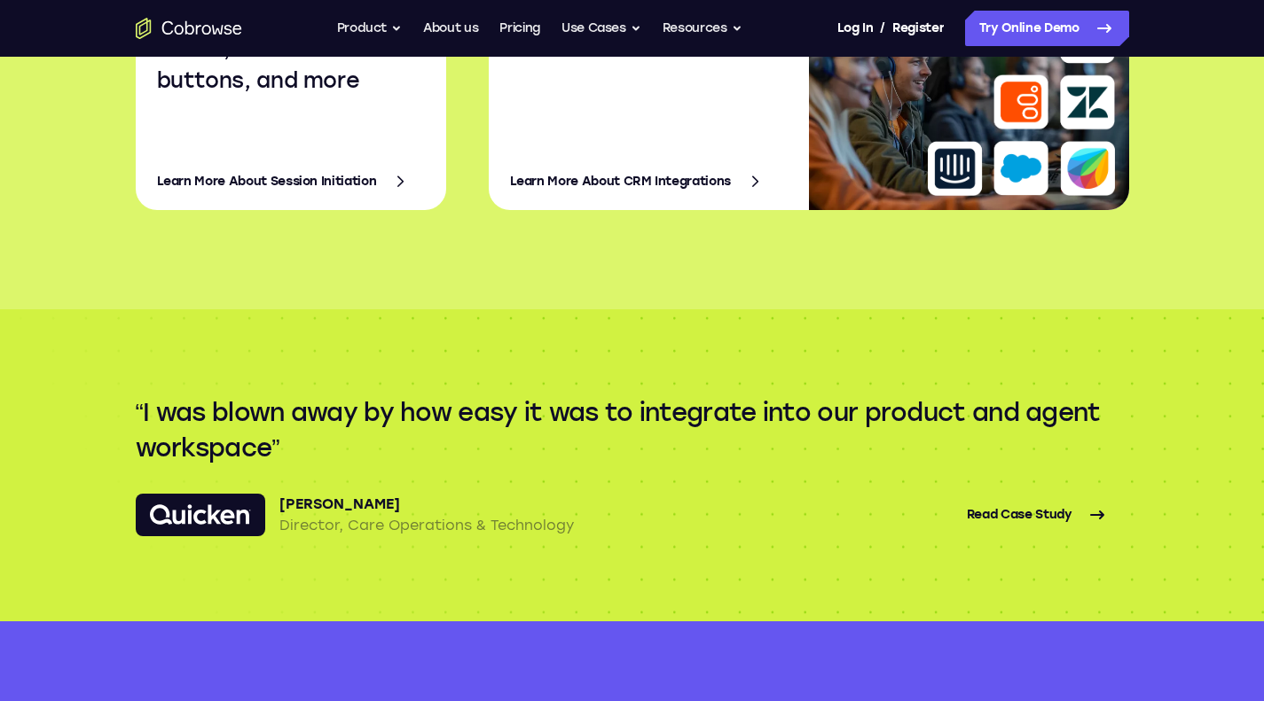
scroll to position [3636, 0]
